Goal: Transaction & Acquisition: Purchase product/service

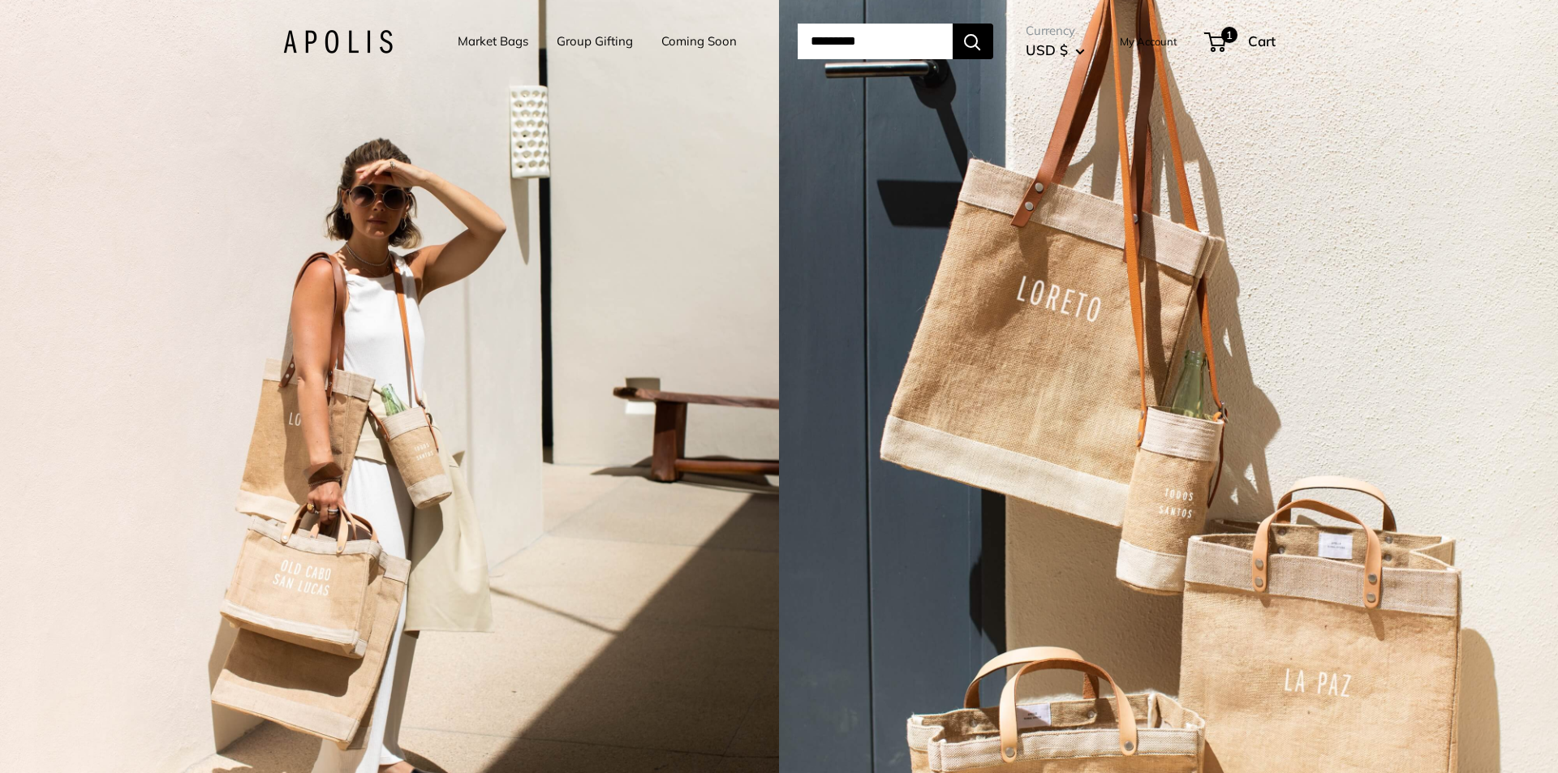
click at [1085, 53] on button "USD $" at bounding box center [1055, 50] width 59 height 26
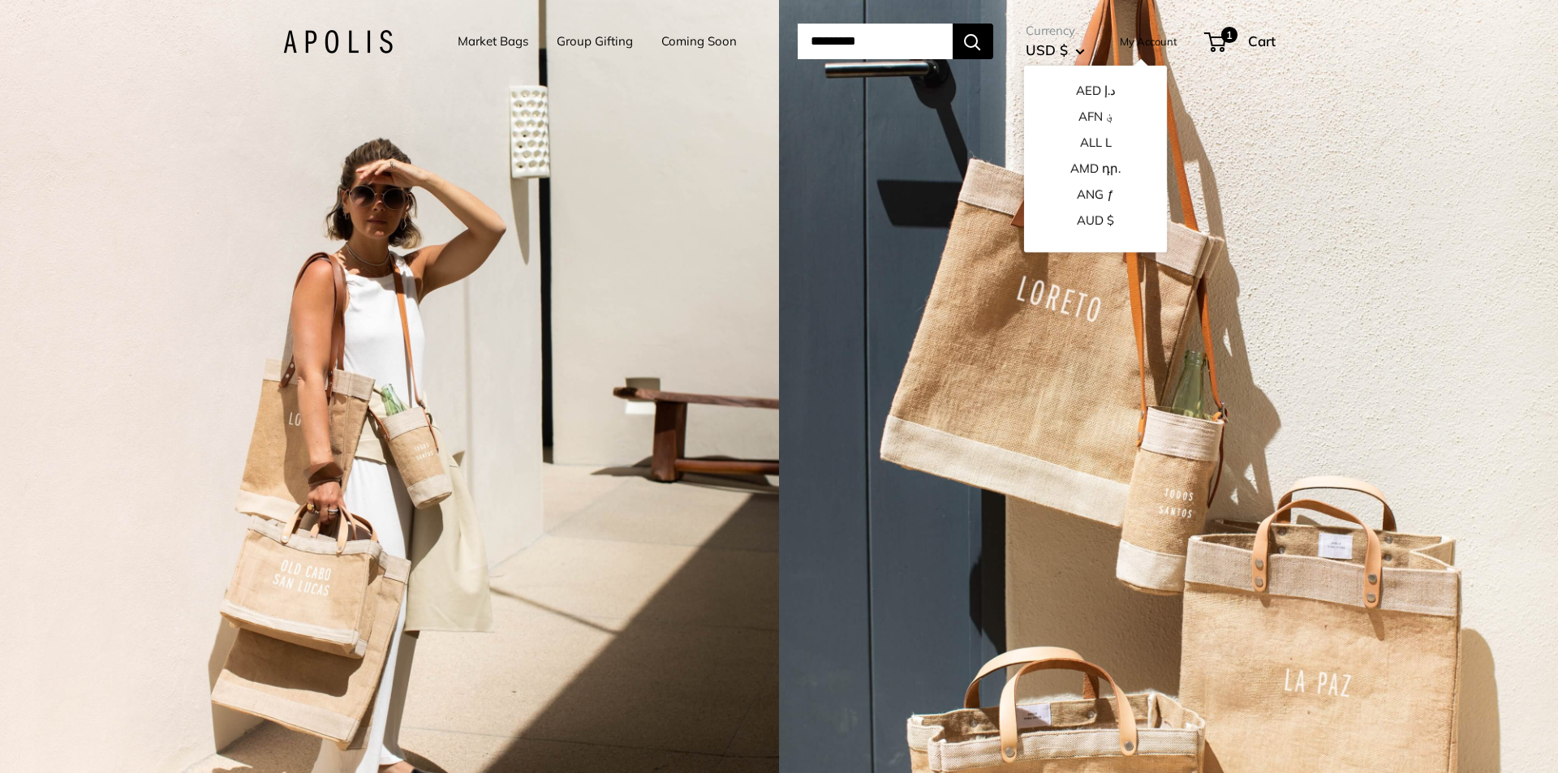
click at [1057, 47] on span "USD $" at bounding box center [1047, 49] width 42 height 17
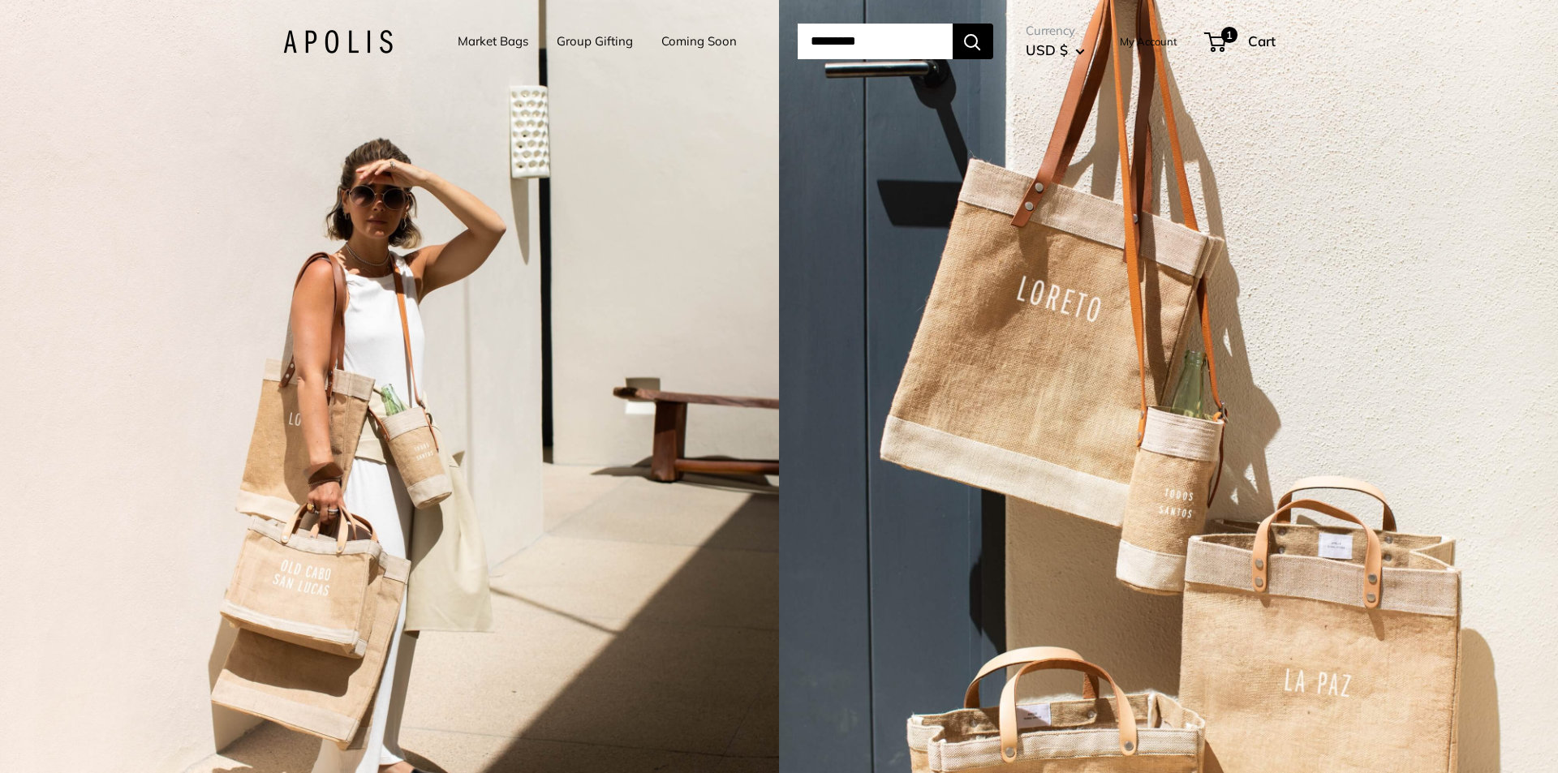
click at [663, 39] on link "Coming Soon" at bounding box center [698, 41] width 75 height 23
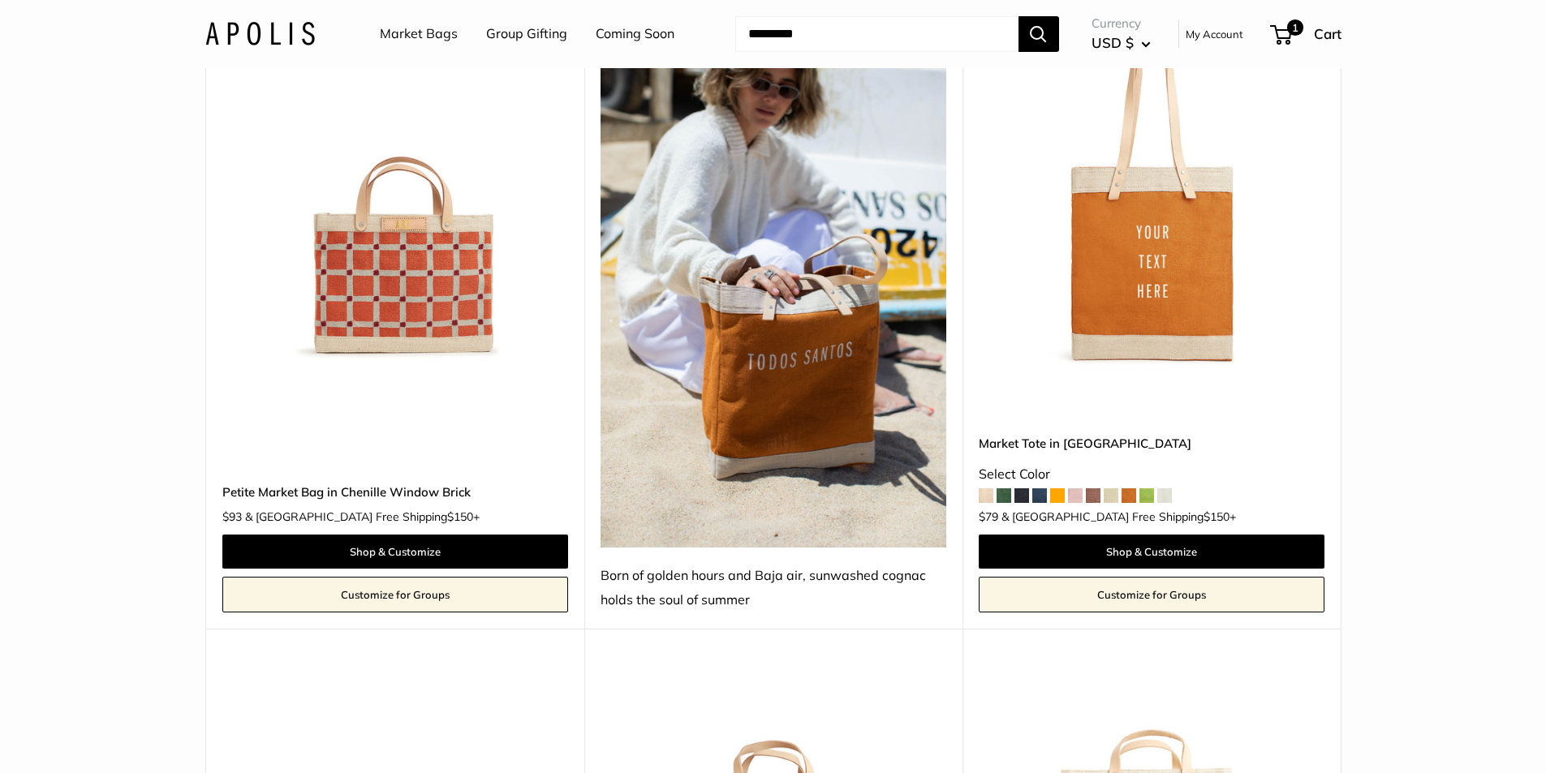
scroll to position [2678, 0]
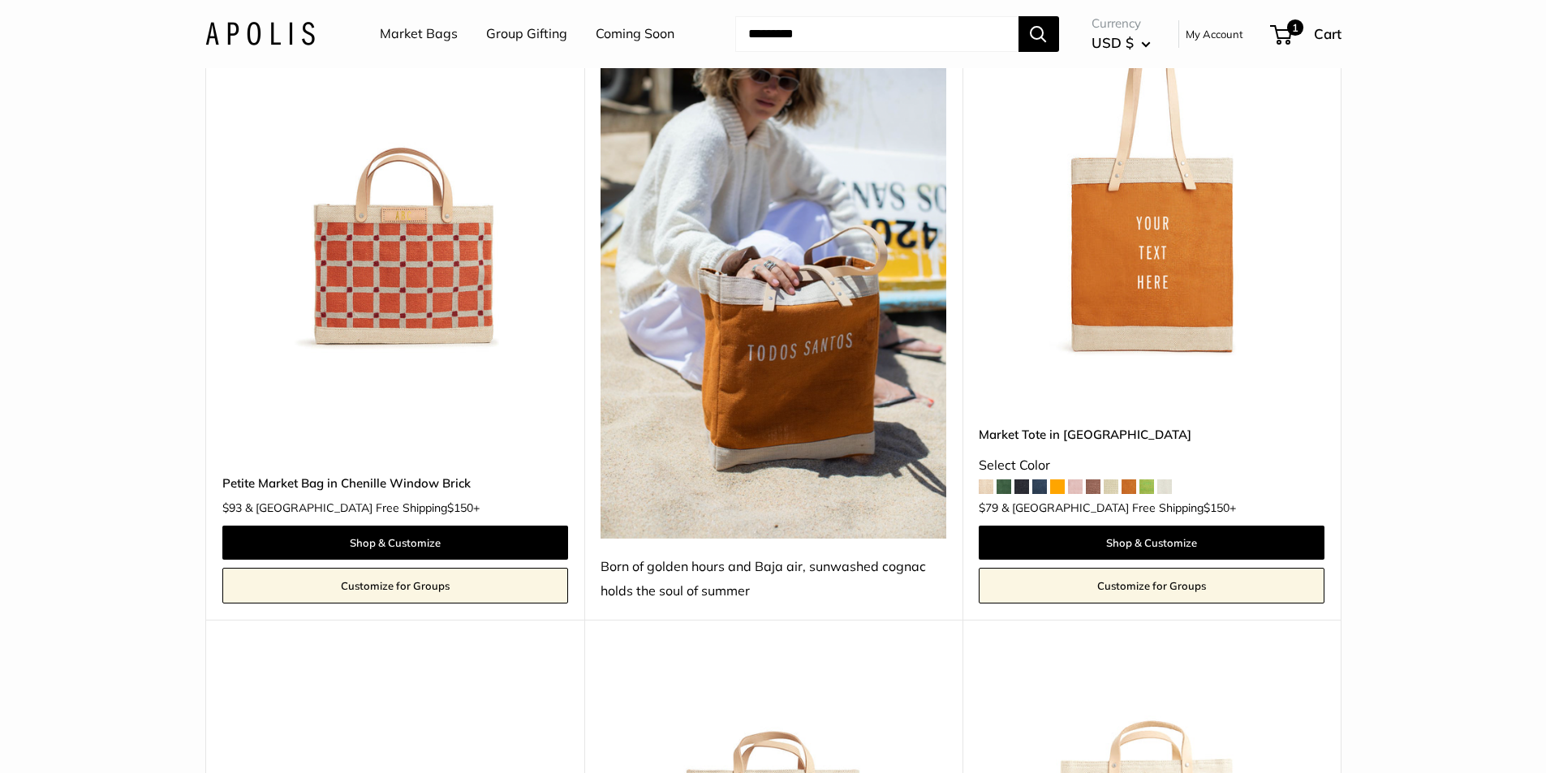
click at [0, 0] on img at bounding box center [0, 0] width 0 height 0
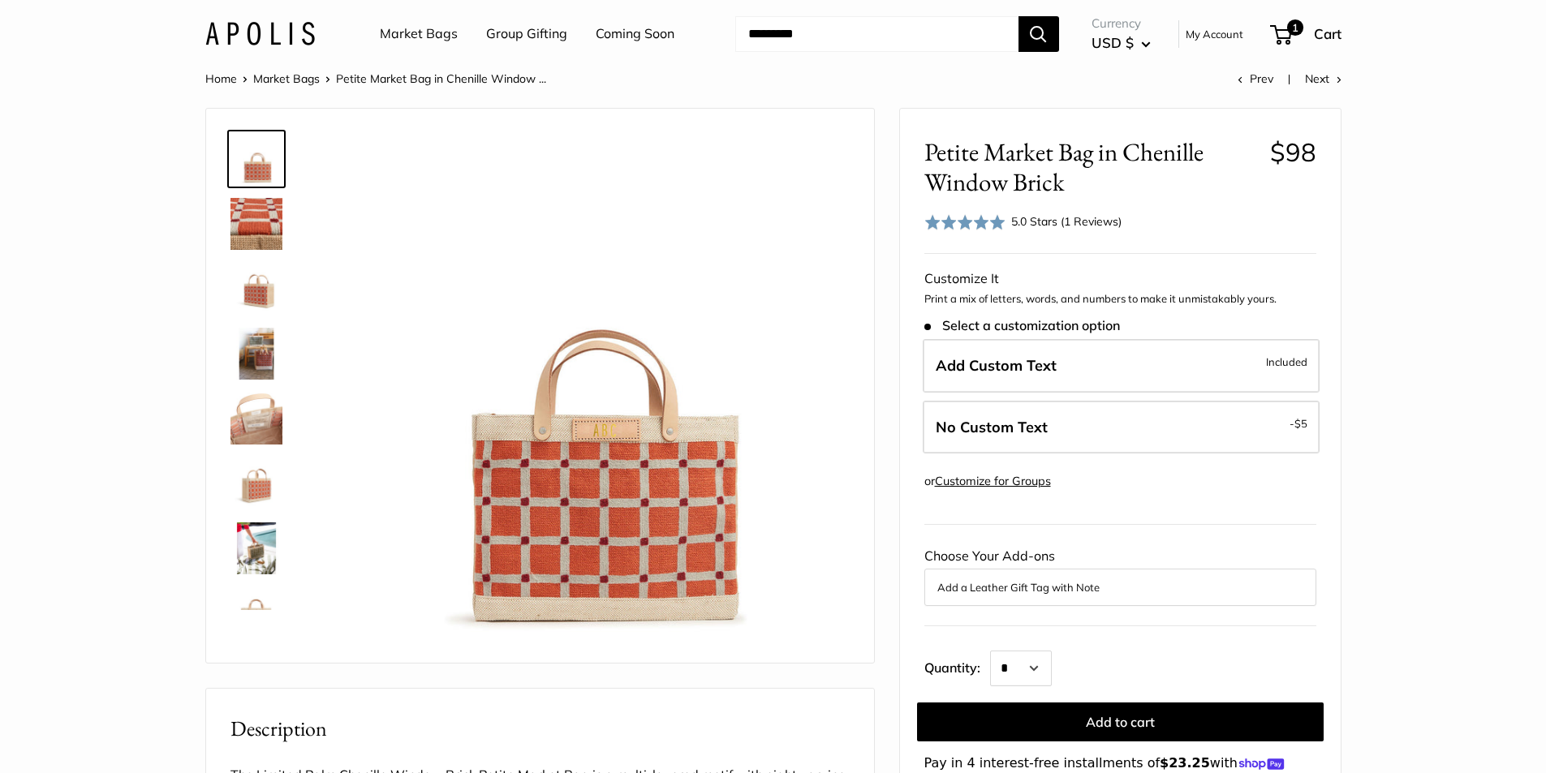
click at [274, 219] on img at bounding box center [256, 224] width 52 height 52
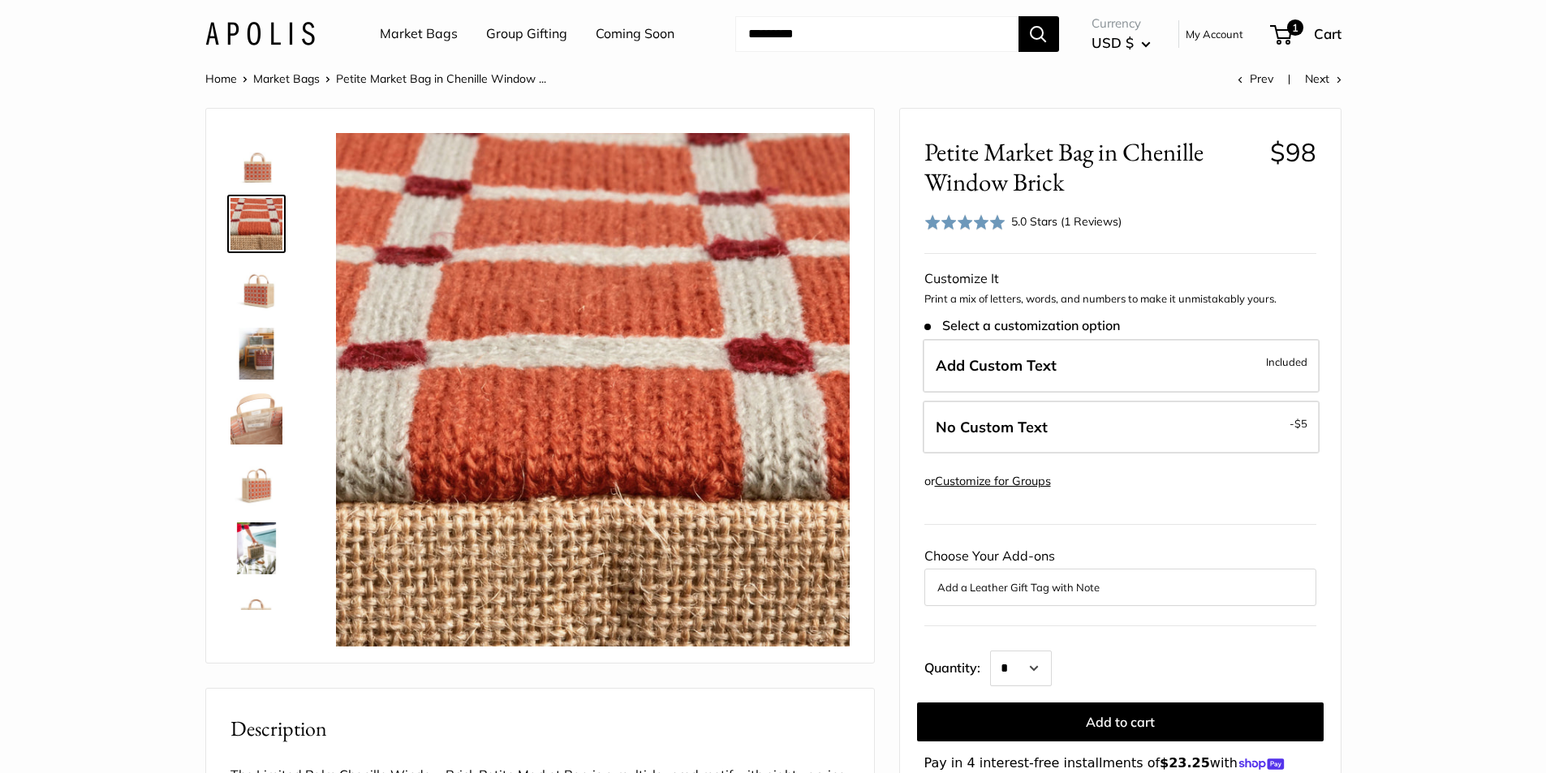
click at [265, 347] on img at bounding box center [256, 354] width 52 height 52
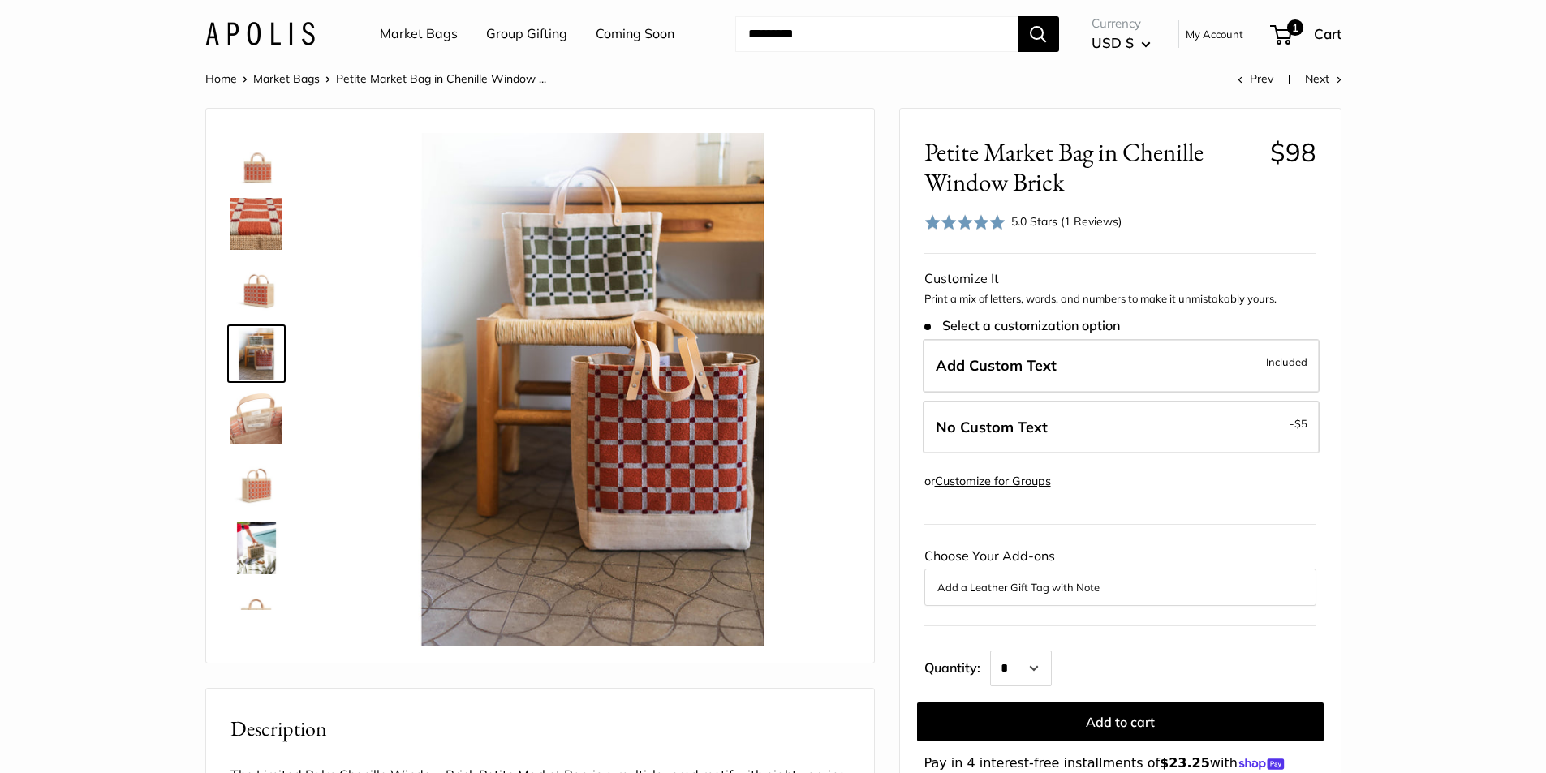
click at [257, 427] on img at bounding box center [256, 419] width 52 height 52
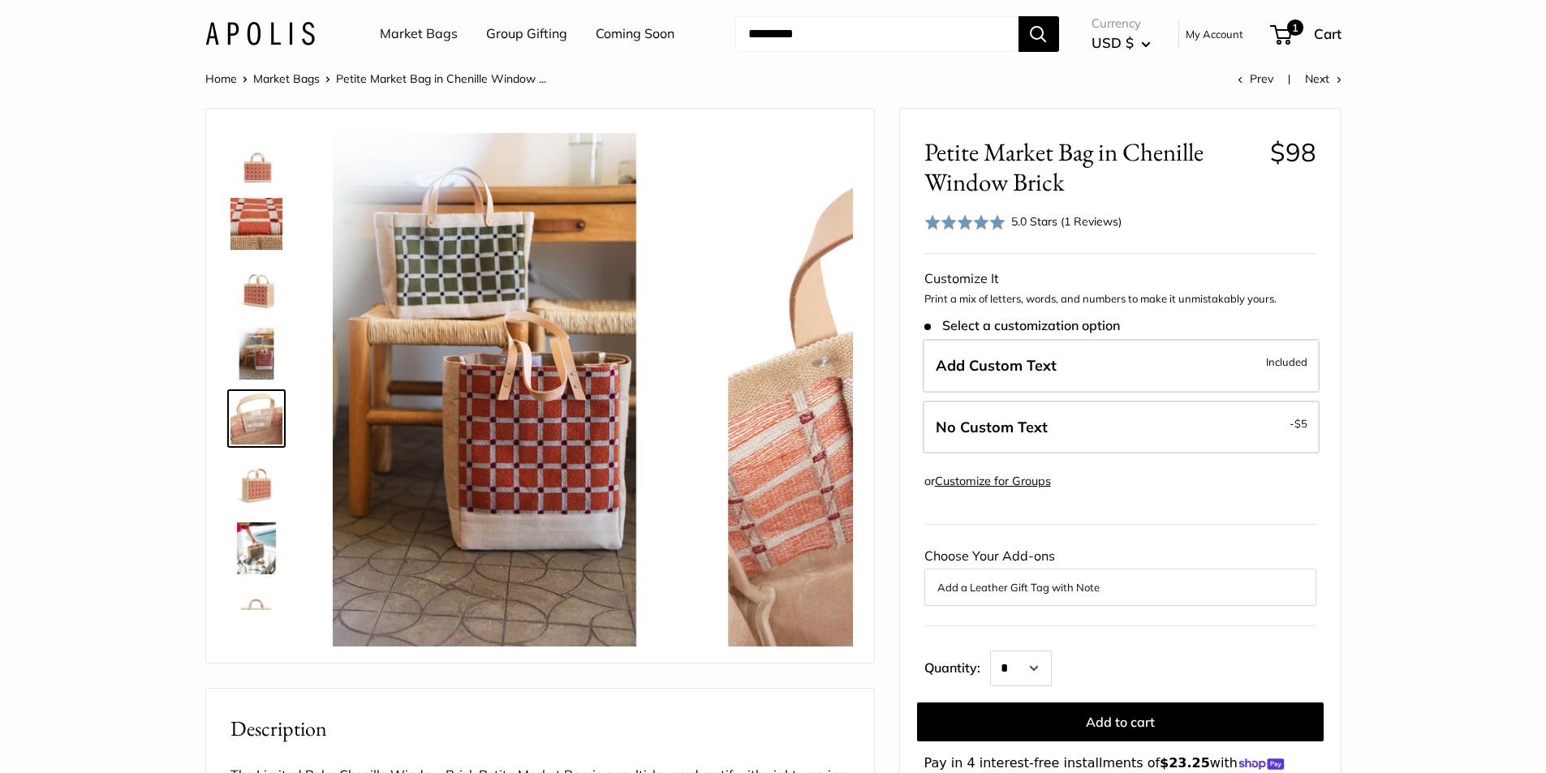
scroll to position [50, 0]
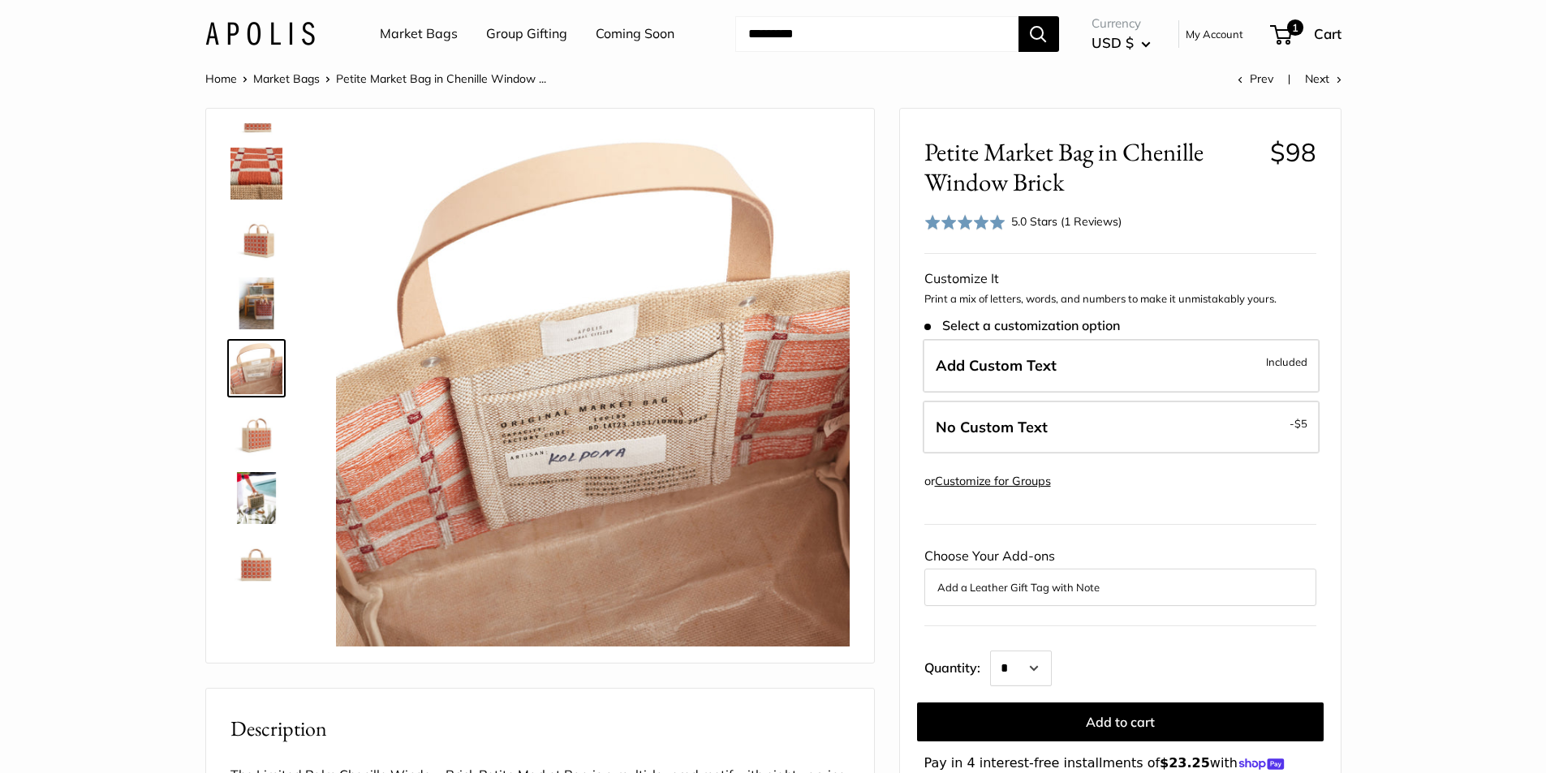
click at [258, 506] on img at bounding box center [256, 498] width 52 height 52
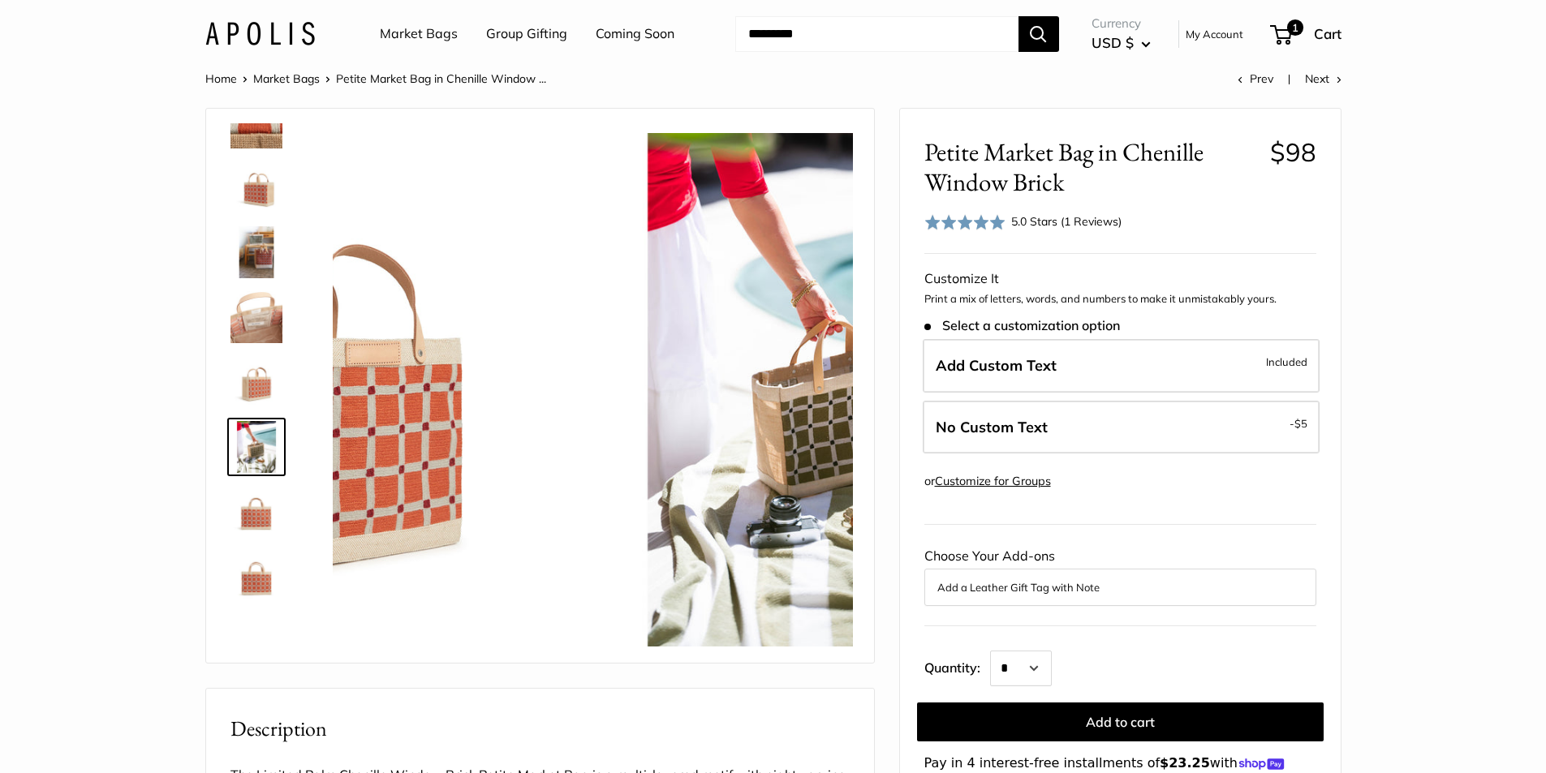
scroll to position [104, 0]
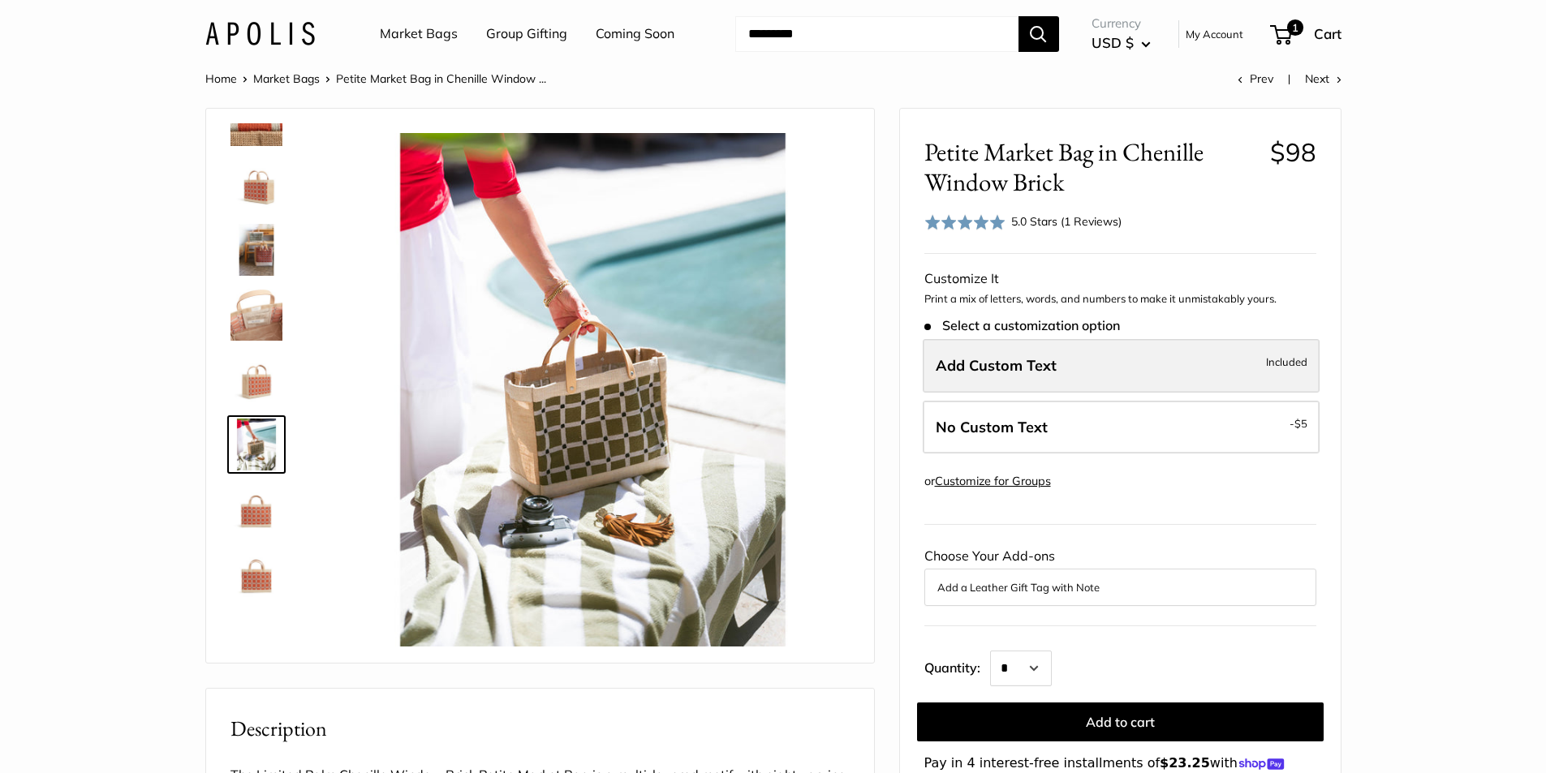
click at [976, 368] on span "Add Custom Text" at bounding box center [996, 365] width 121 height 19
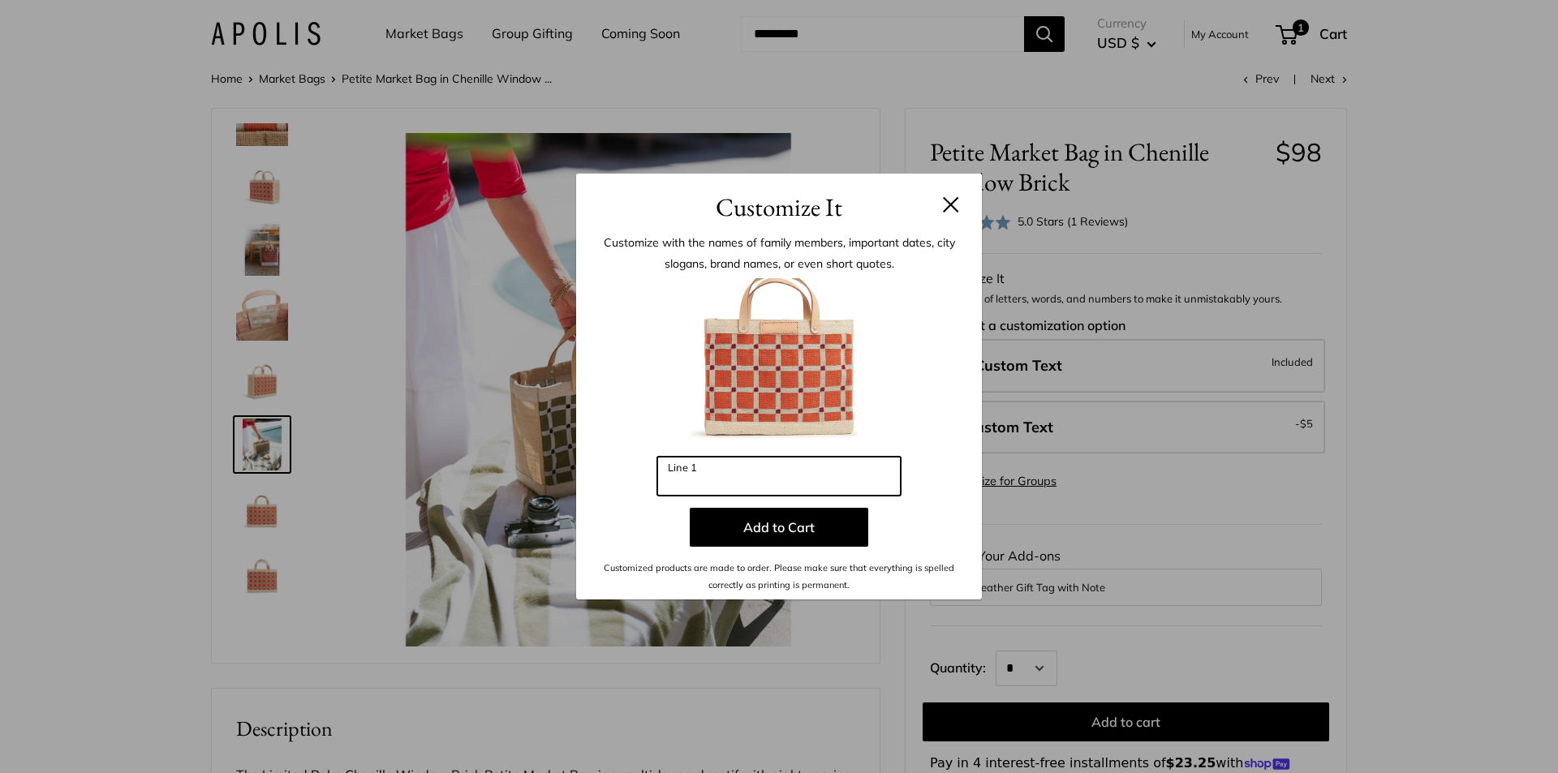
click at [704, 481] on input "Line 1" at bounding box center [778, 476] width 243 height 39
type input "*"
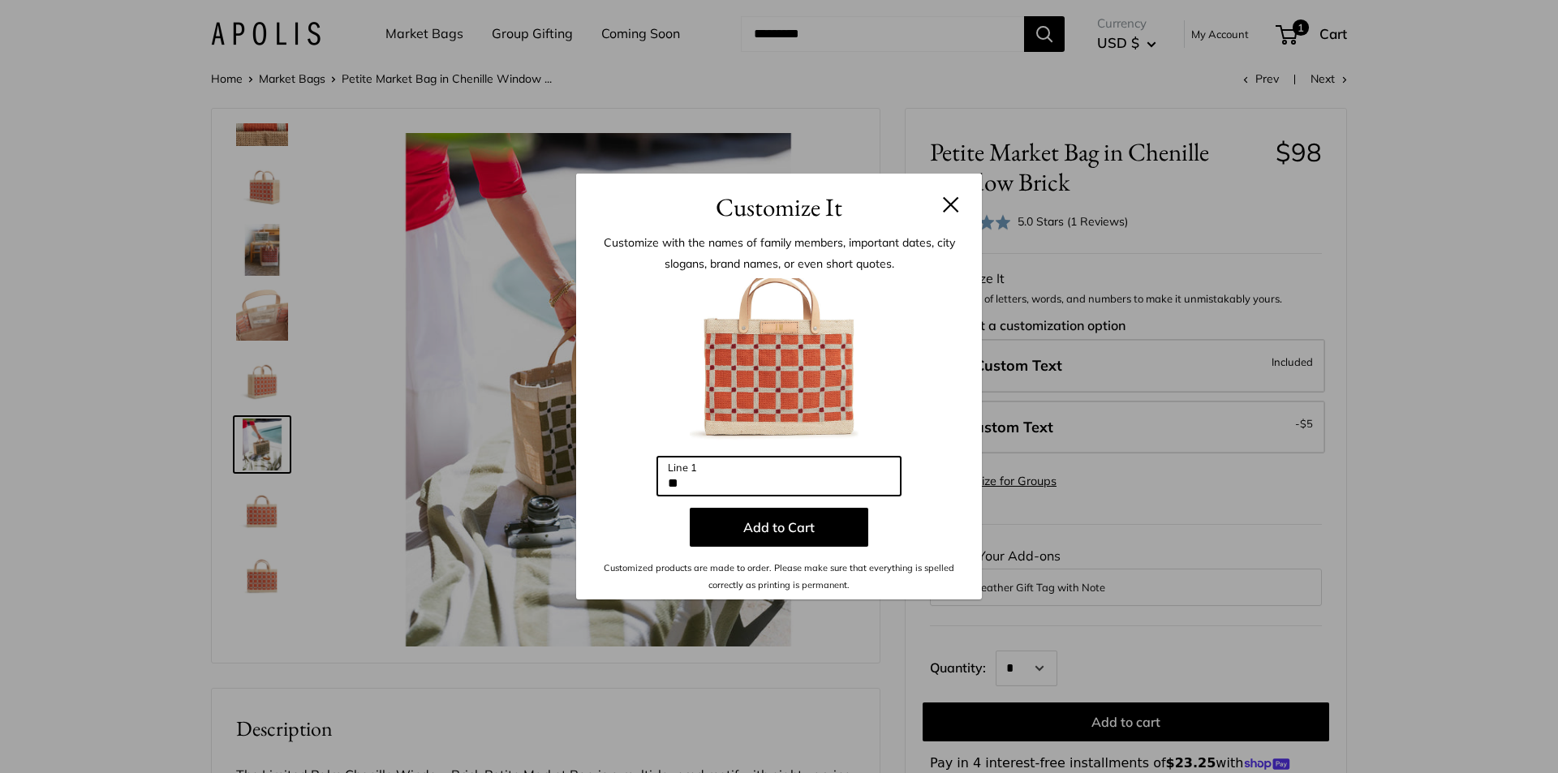
type input "*"
click at [755, 477] on input "Line 1" at bounding box center [778, 476] width 243 height 39
type input "***"
click at [952, 210] on button at bounding box center [951, 204] width 16 height 16
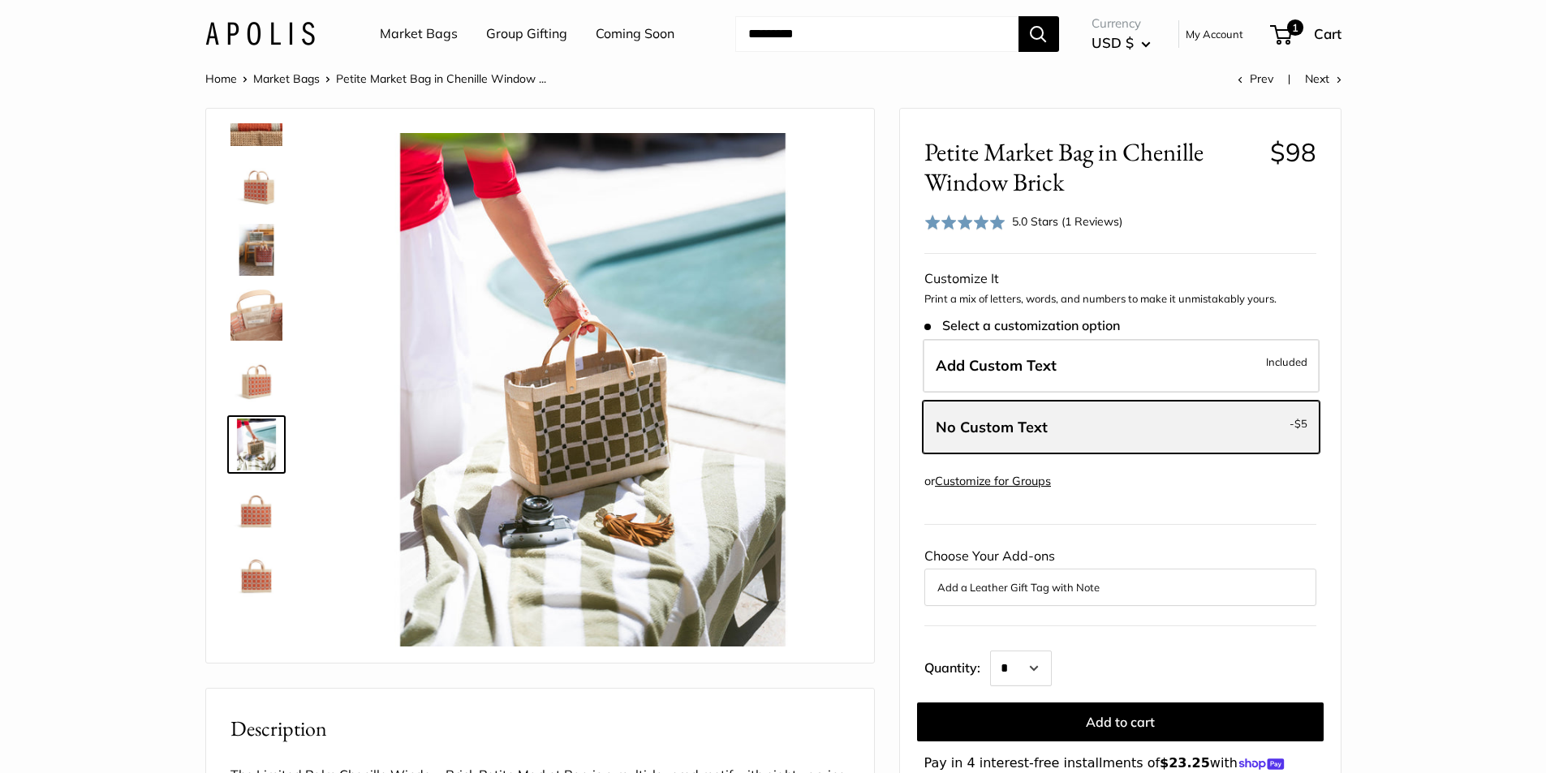
click at [1021, 423] on span "No Custom Text" at bounding box center [992, 427] width 112 height 19
click at [980, 423] on span "No Custom Text" at bounding box center [992, 427] width 112 height 19
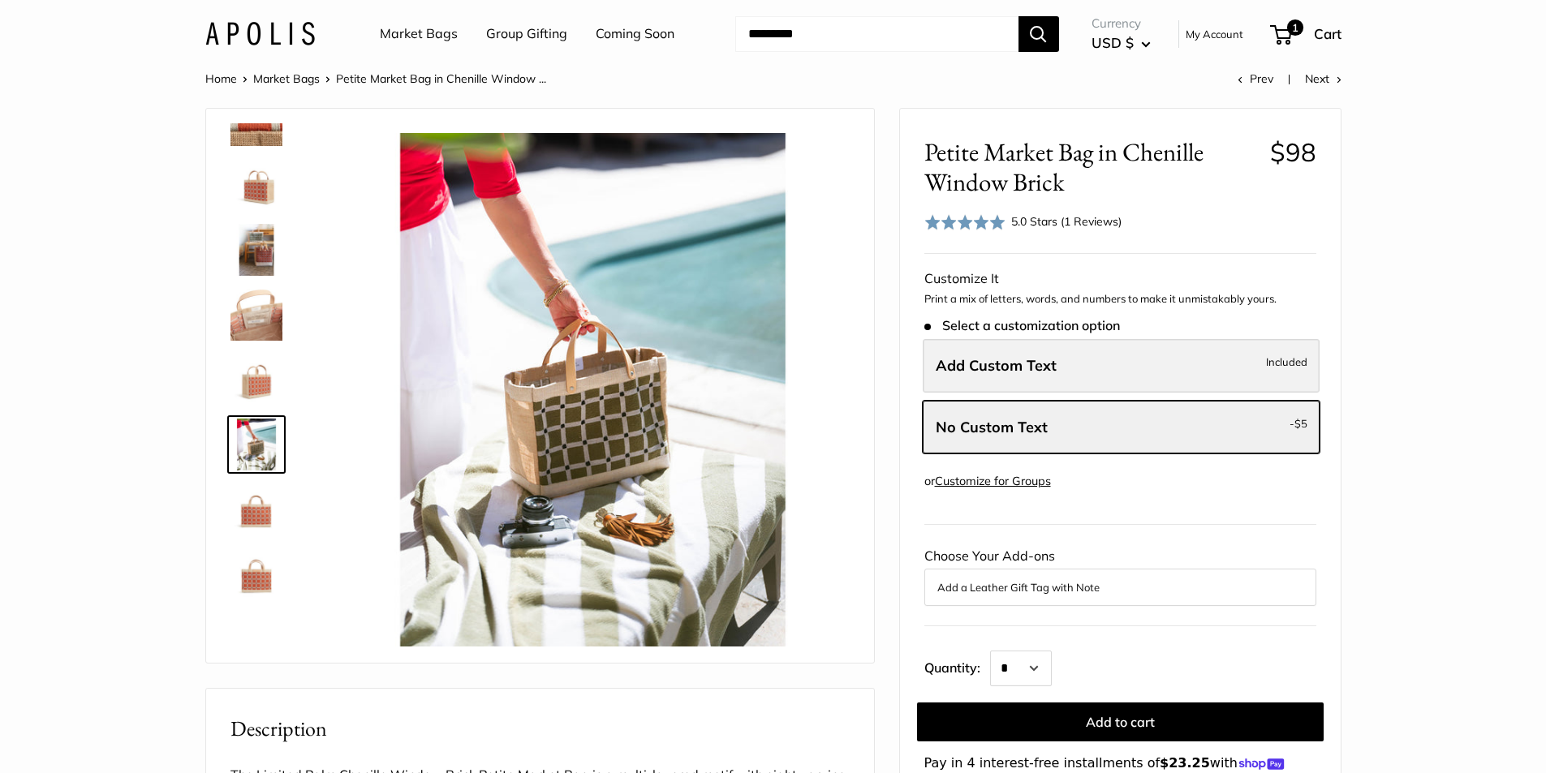
click at [989, 361] on span "Add Custom Text" at bounding box center [996, 365] width 121 height 19
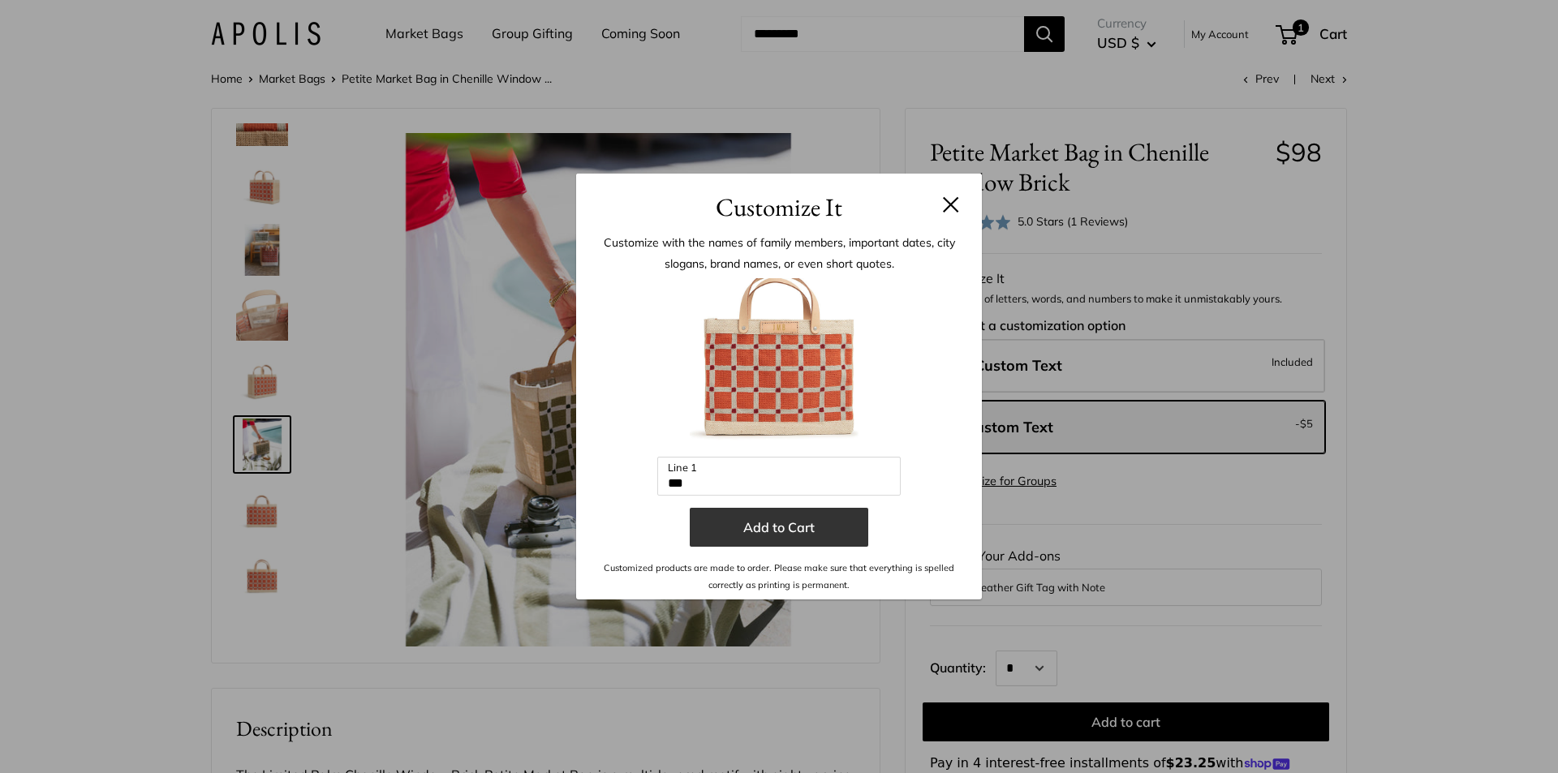
click at [790, 532] on button "Add to Cart" at bounding box center [779, 527] width 179 height 39
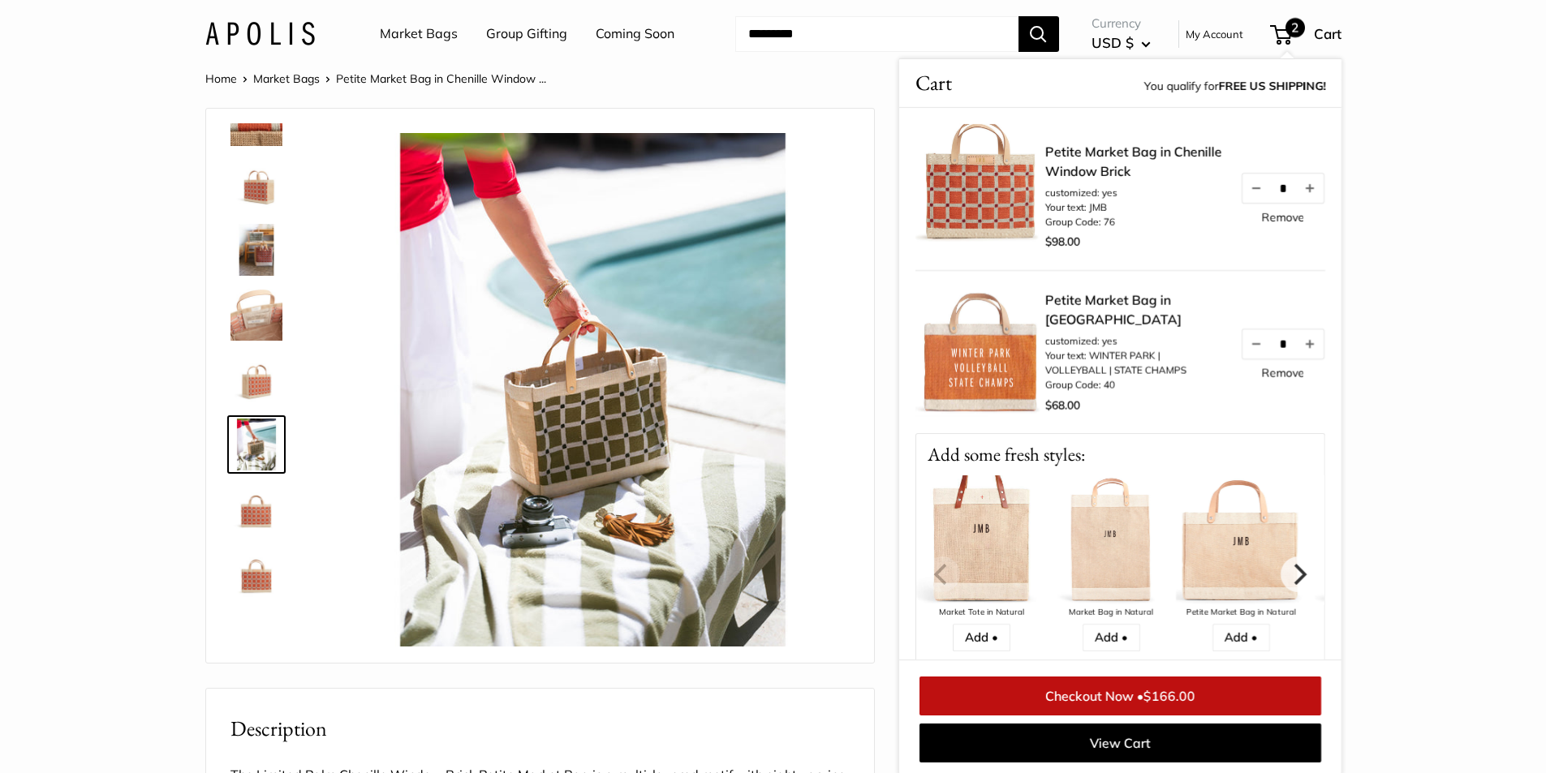
click at [1265, 215] on link "Remove" at bounding box center [1282, 217] width 43 height 11
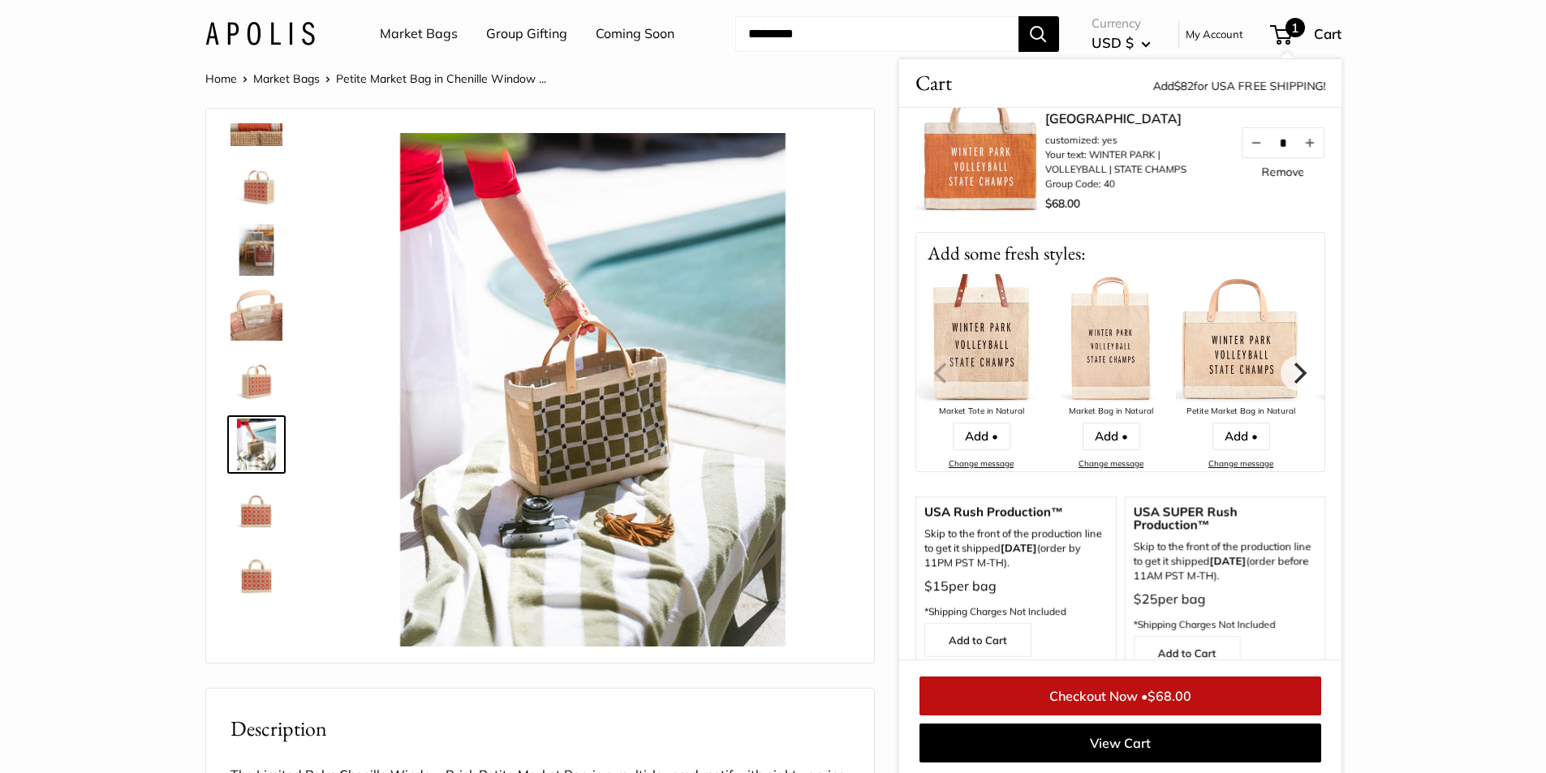
scroll to position [0, 0]
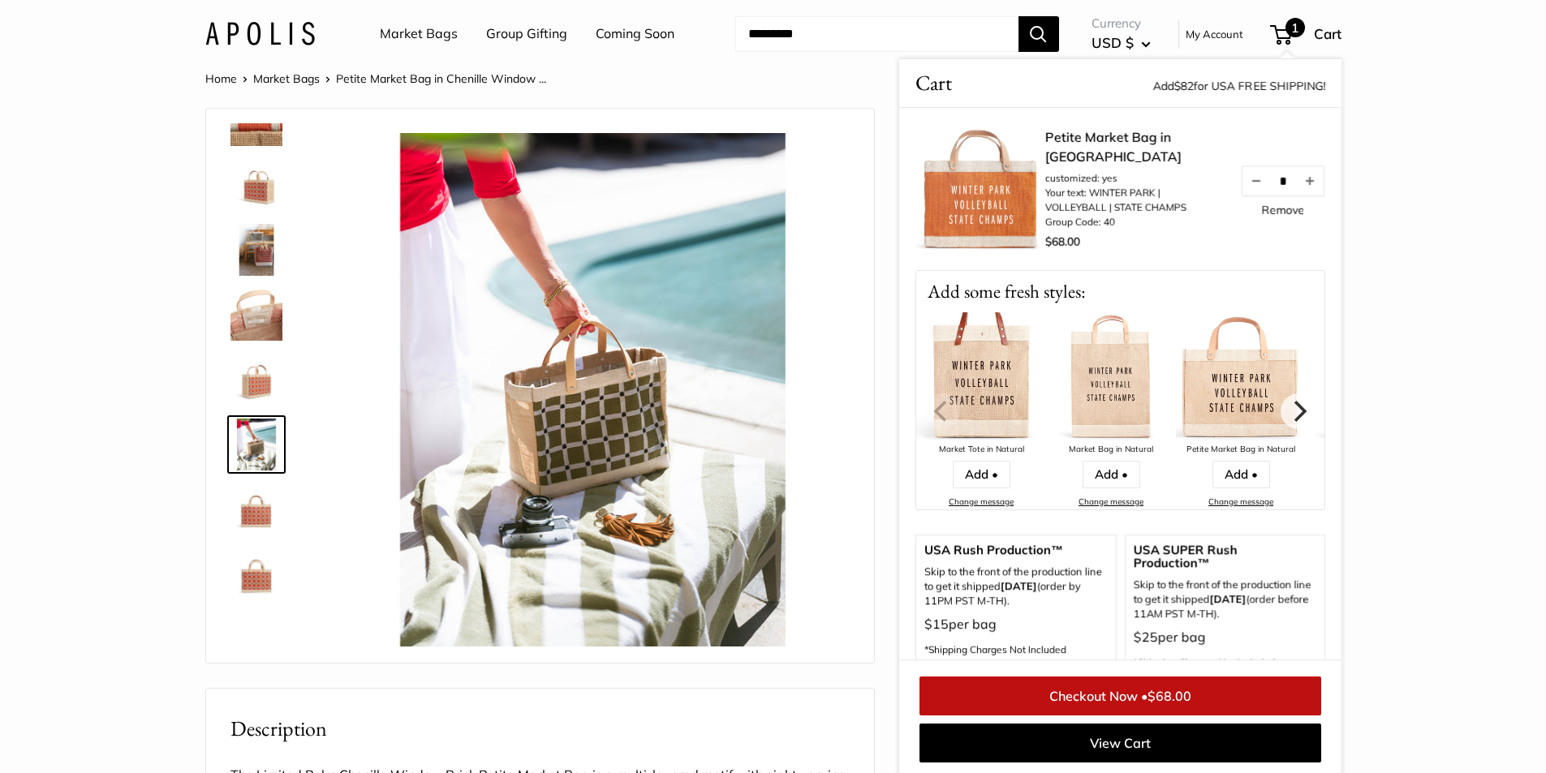
click at [549, 37] on link "Group Gifting" at bounding box center [526, 34] width 81 height 24
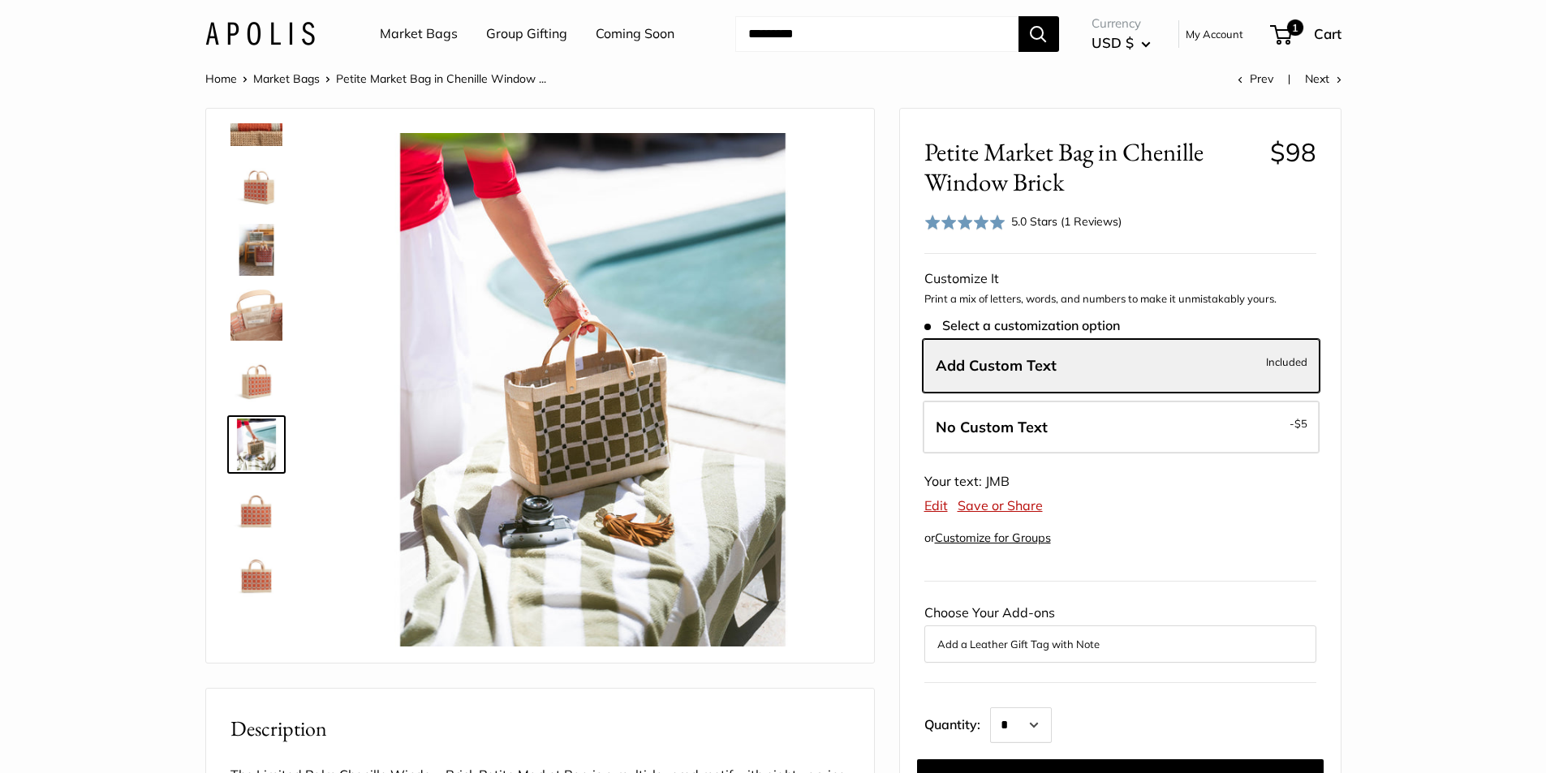
scroll to position [2, 0]
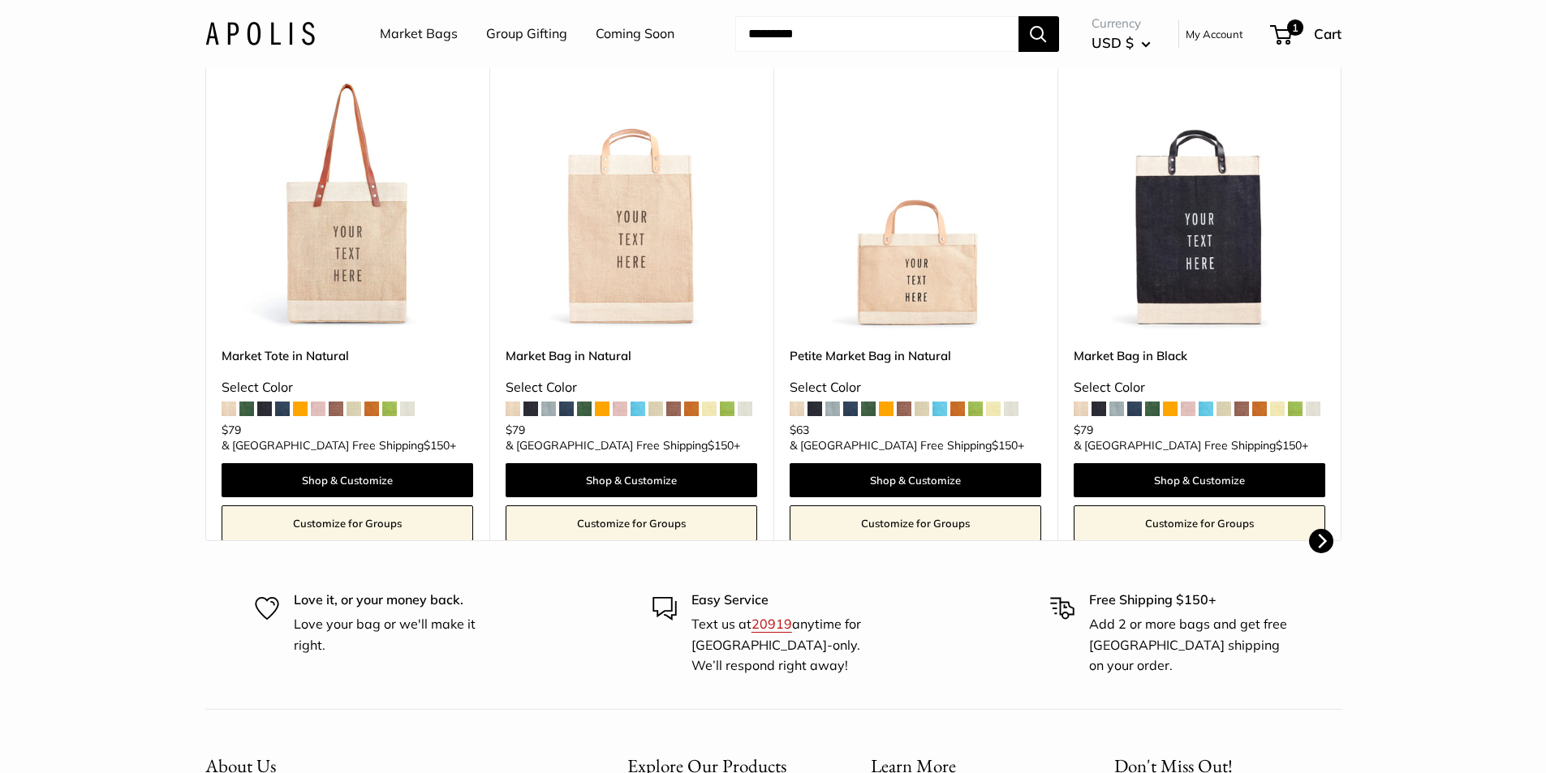
scroll to position [325, 0]
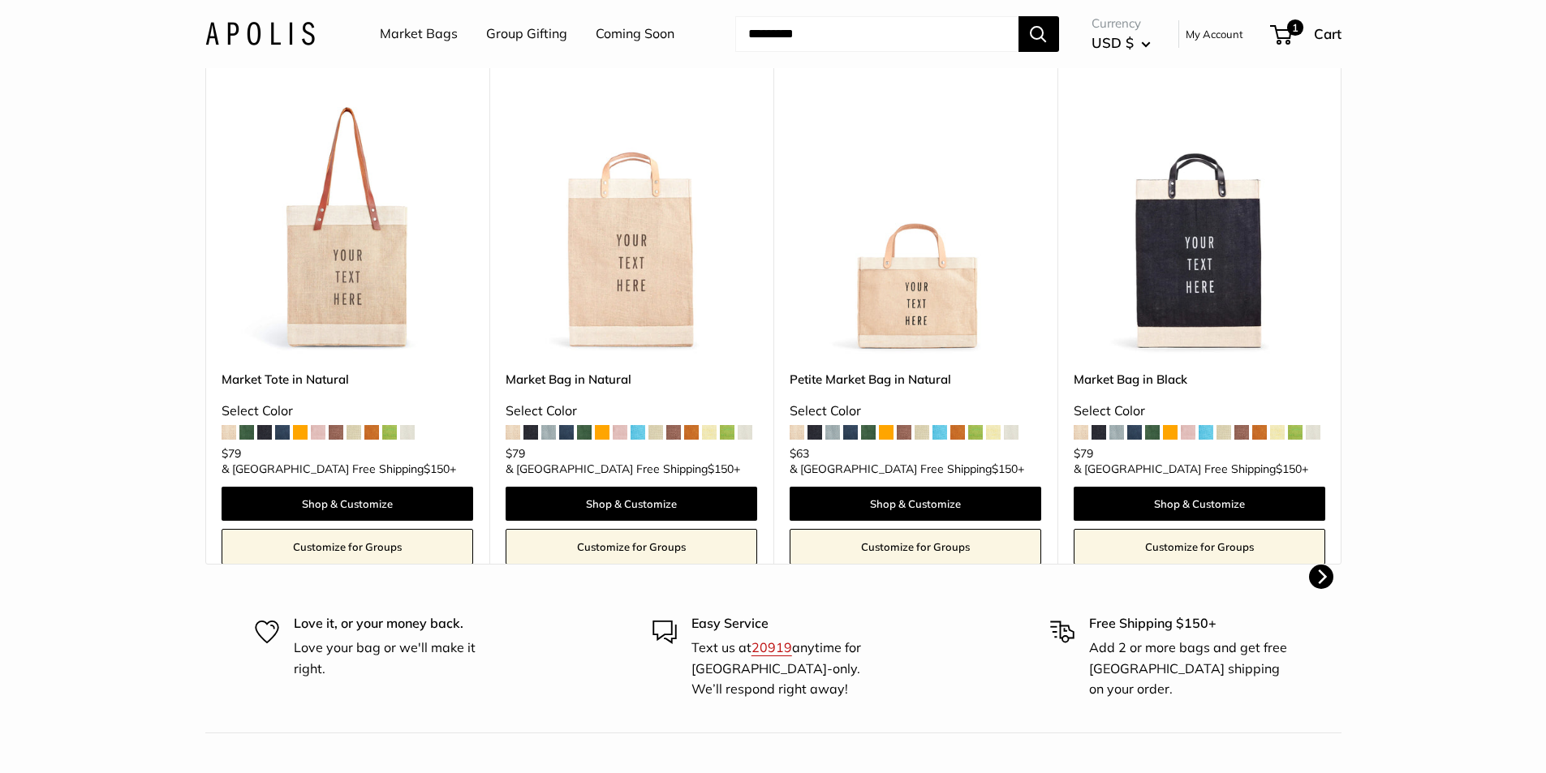
click at [897, 533] on link "Customize for Groups" at bounding box center [916, 547] width 252 height 36
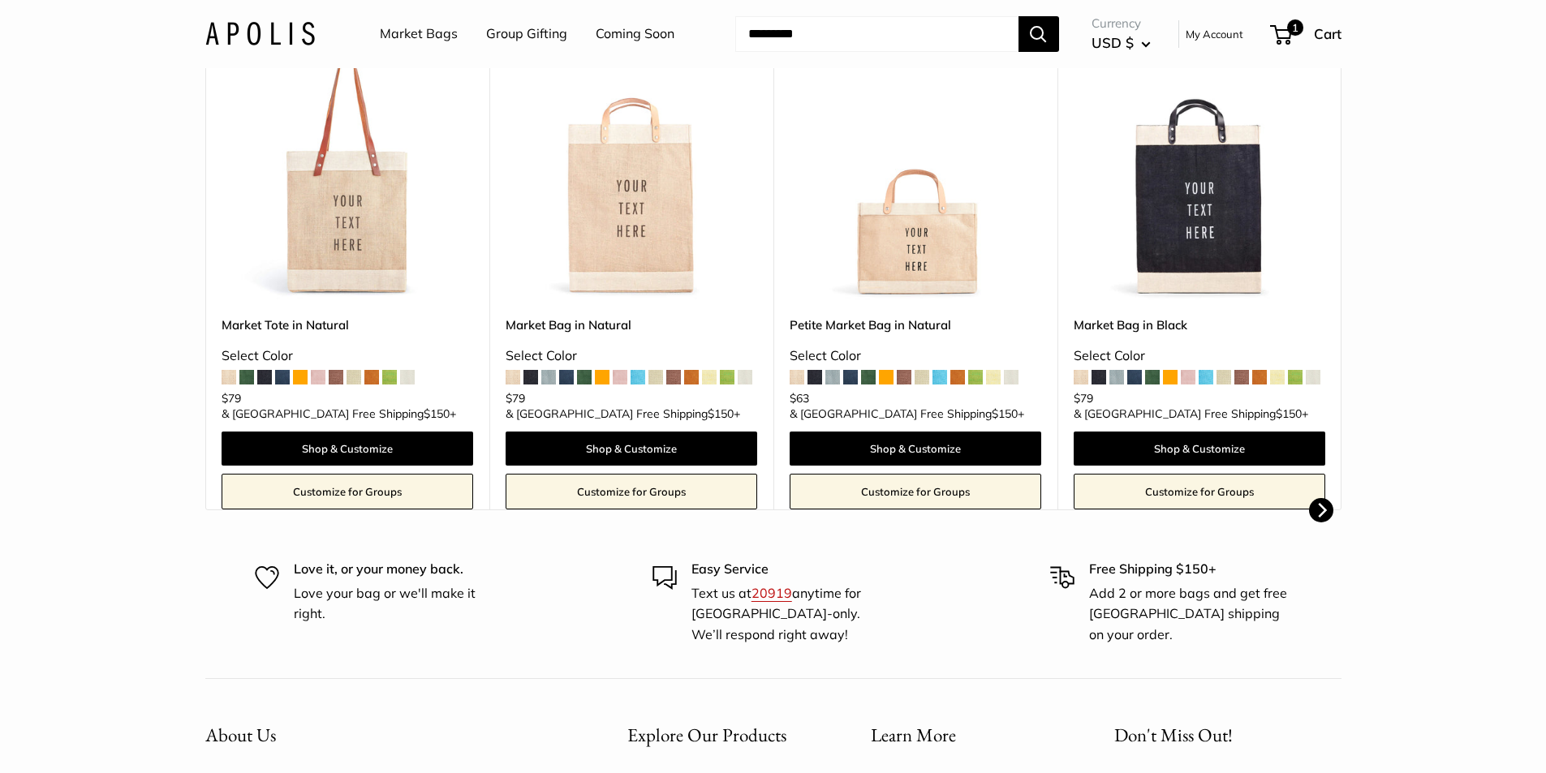
scroll to position [510, 0]
